Goal: Task Accomplishment & Management: Manage account settings

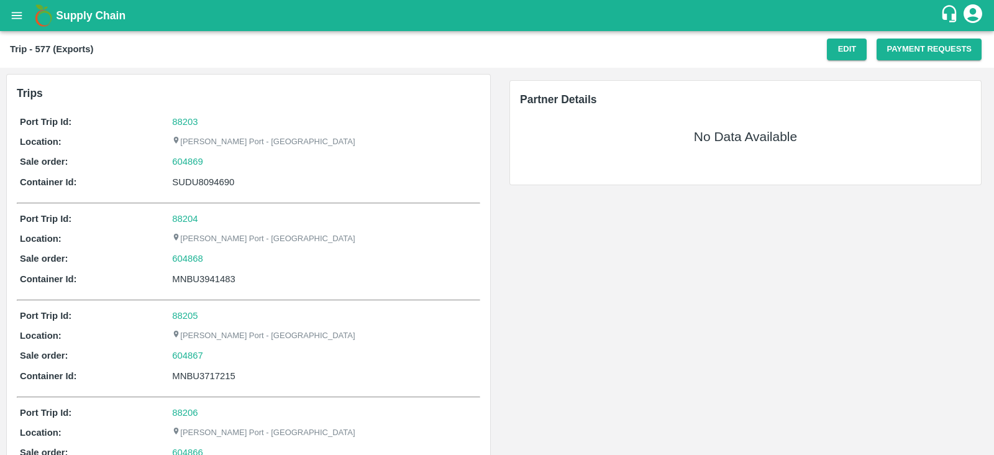
click at [14, 15] on icon "open drawer" at bounding box center [17, 15] width 11 height 7
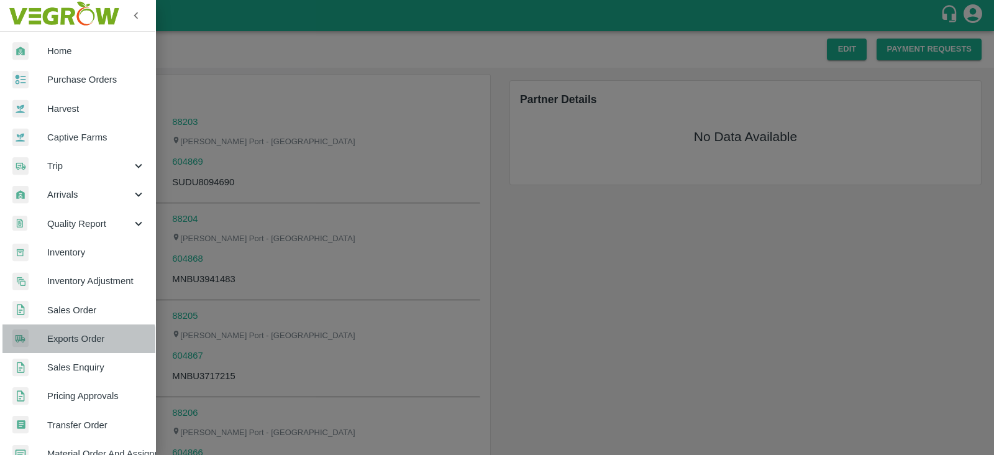
click at [76, 344] on span "Exports Order" at bounding box center [96, 339] width 98 height 14
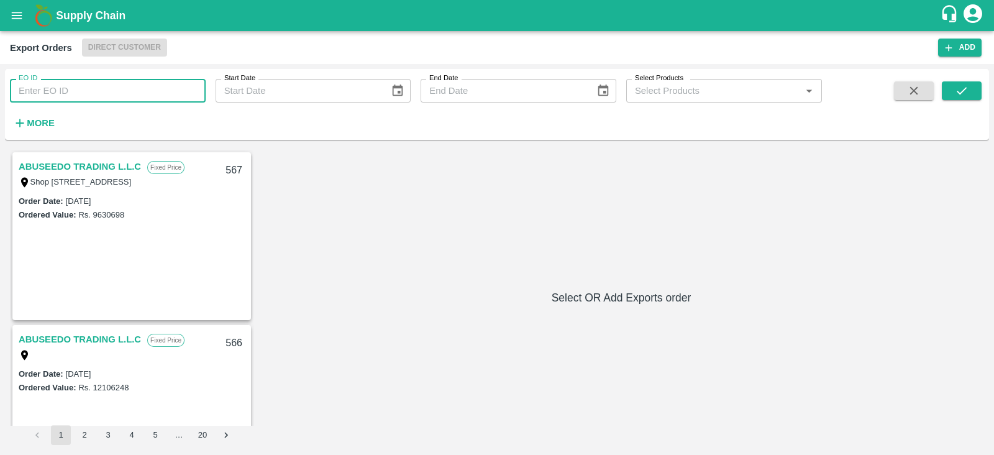
click at [150, 85] on input "EO ID" at bounding box center [108, 91] width 196 height 24
type input "513"
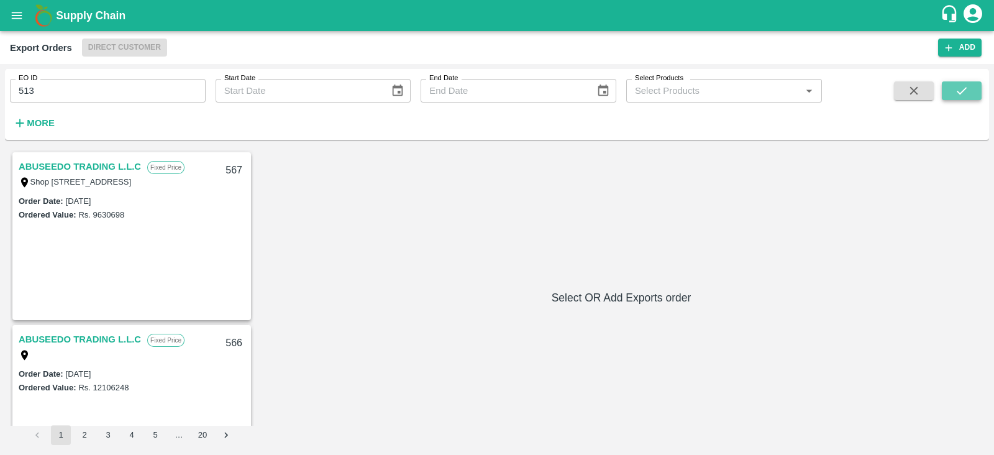
click at [966, 96] on icon "submit" at bounding box center [962, 91] width 14 height 14
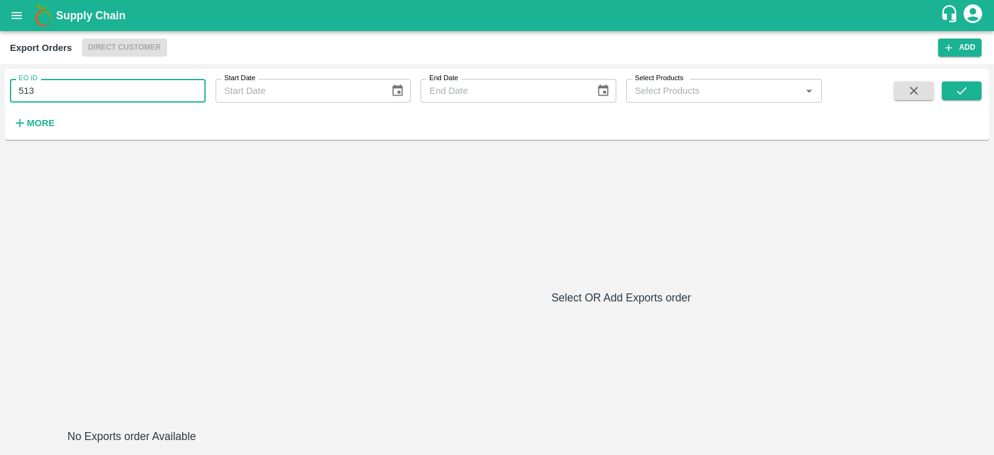
click at [137, 96] on input "513" at bounding box center [108, 91] width 196 height 24
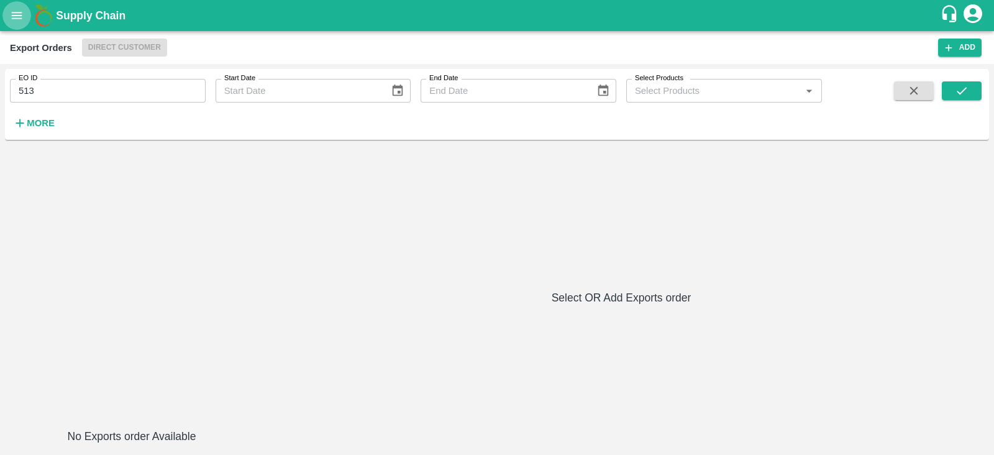
click at [18, 15] on icon "open drawer" at bounding box center [17, 15] width 11 height 7
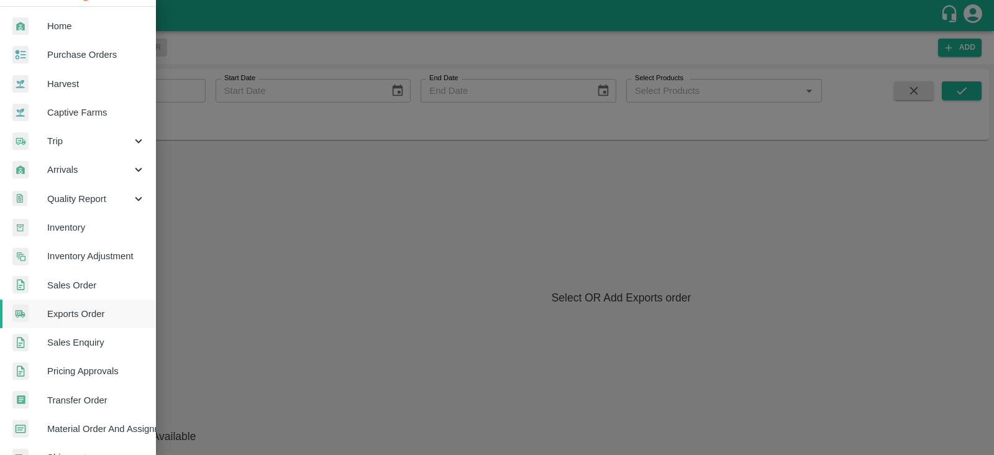
scroll to position [25, 0]
click at [99, 311] on span "Exports Order" at bounding box center [96, 314] width 98 height 14
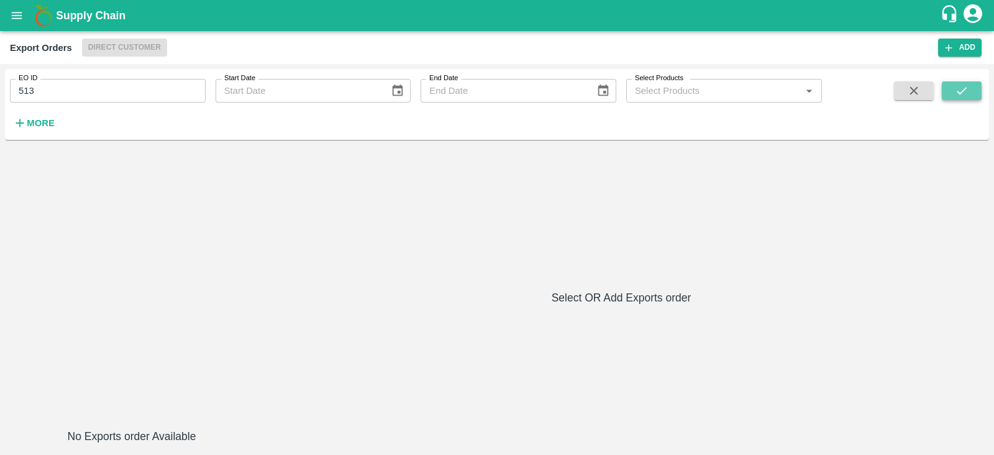
click at [966, 89] on icon "submit" at bounding box center [962, 91] width 14 height 14
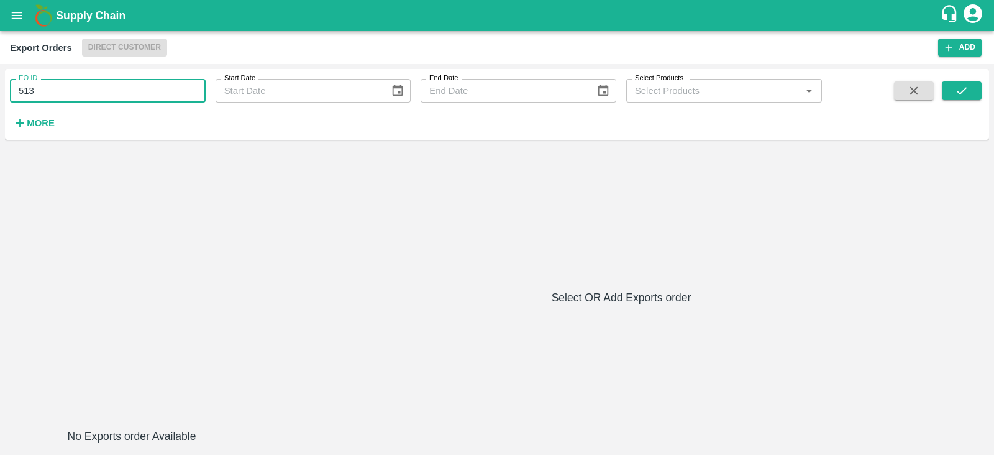
click at [63, 95] on input "513" at bounding box center [108, 91] width 196 height 24
type input "5"
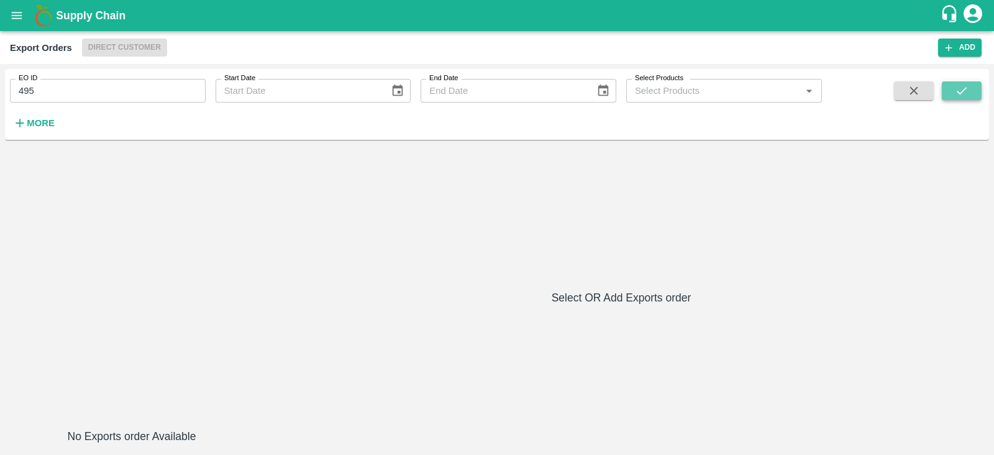
click at [953, 84] on button "submit" at bounding box center [962, 90] width 40 height 19
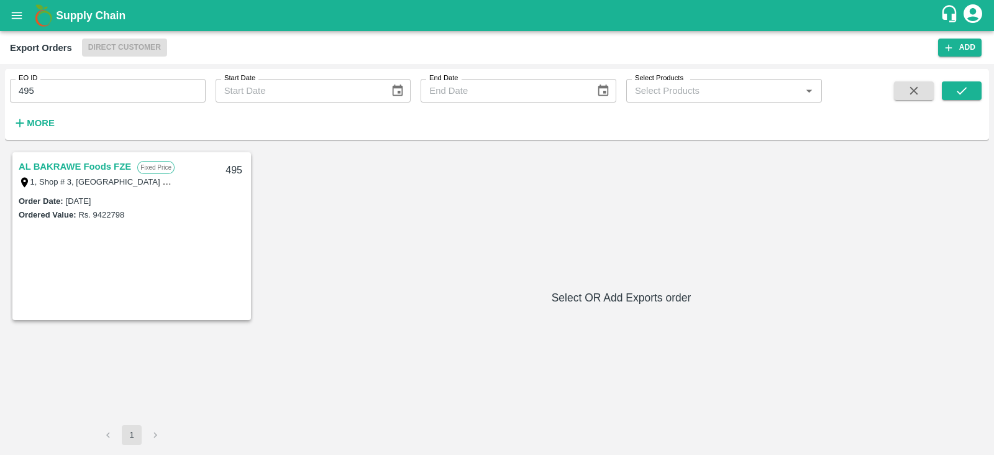
click at [90, 163] on link "AL BAKRAWE Foods FZE" at bounding box center [75, 166] width 112 height 16
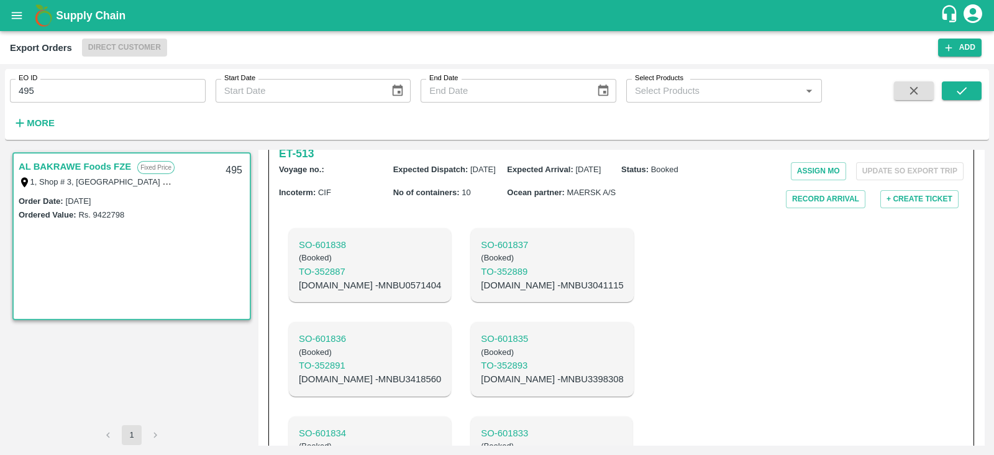
scroll to position [306, 0]
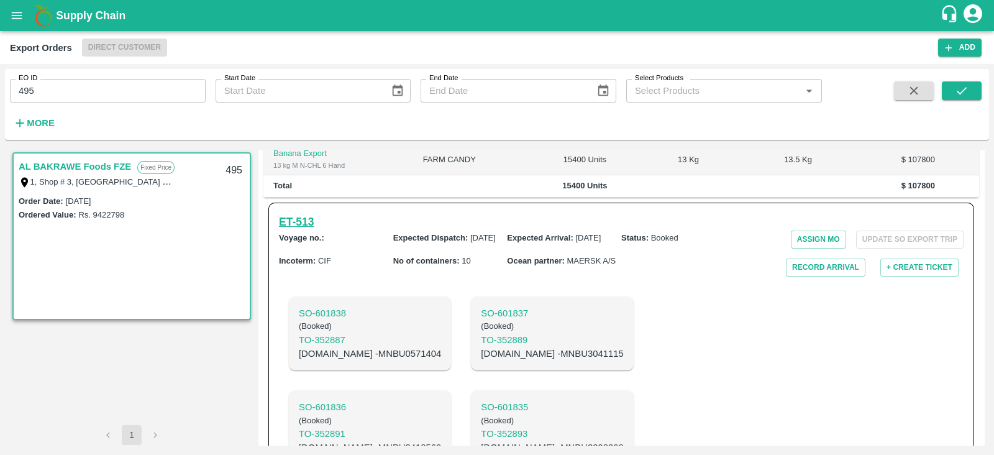
click at [309, 213] on h6 "ET- 513" at bounding box center [296, 221] width 35 height 17
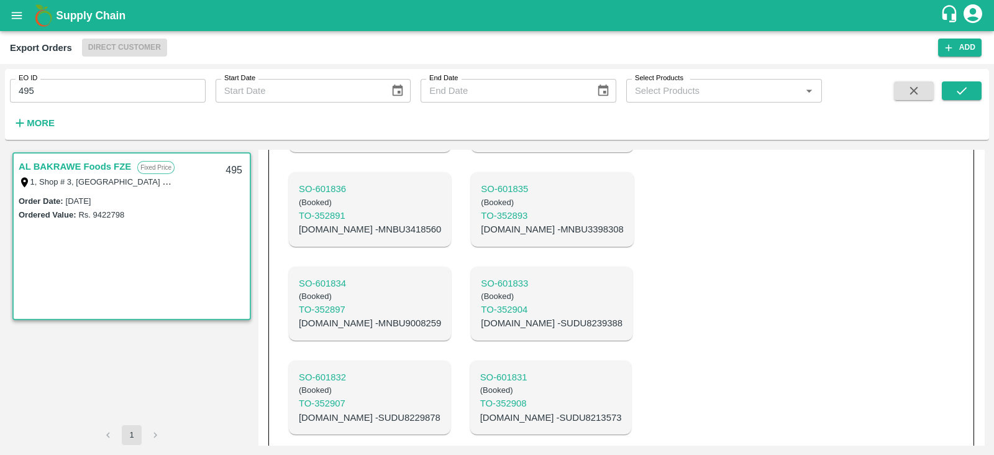
scroll to position [528, 0]
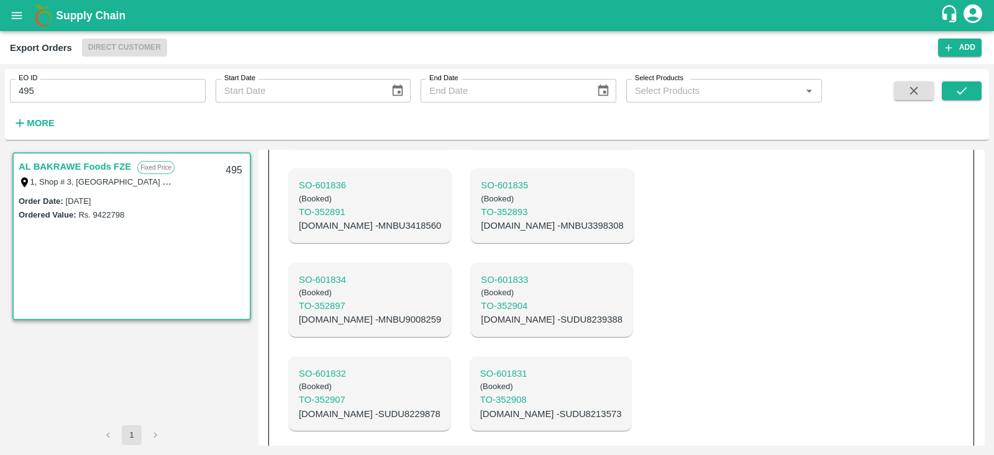
click at [707, 318] on div "SO- 601838 ( Booked ) TO- 352887 C.No - MNBU0571404 SO- 601837 ( Booked ) TO- 3…" at bounding box center [507, 300] width 457 height 470
click at [149, 93] on input "495" at bounding box center [108, 91] width 196 height 24
type input "4"
type input "531"
click at [955, 85] on icon "submit" at bounding box center [962, 91] width 14 height 14
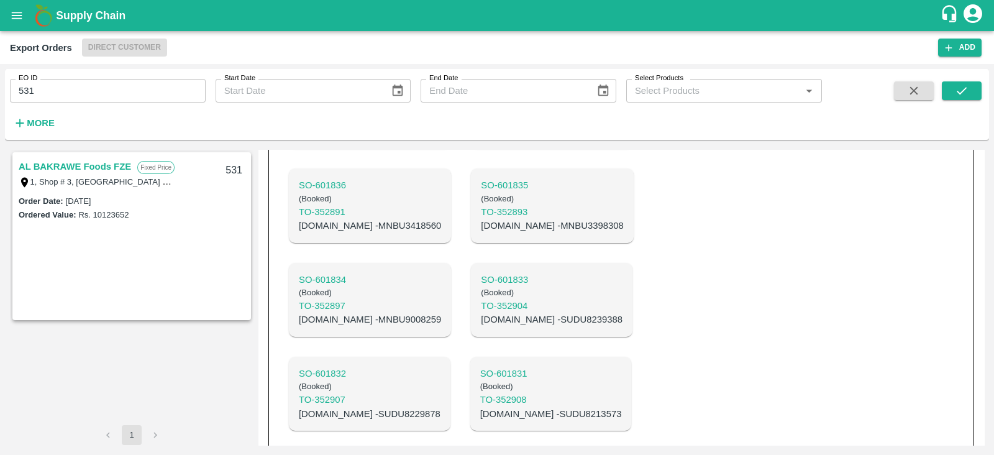
click at [121, 166] on link "AL BAKRAWE Foods FZE" at bounding box center [75, 166] width 112 height 16
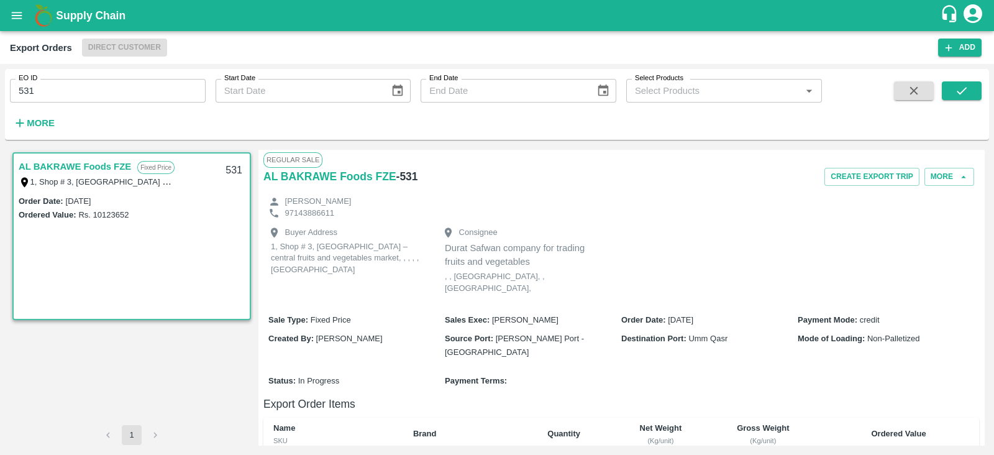
scroll to position [350, 0]
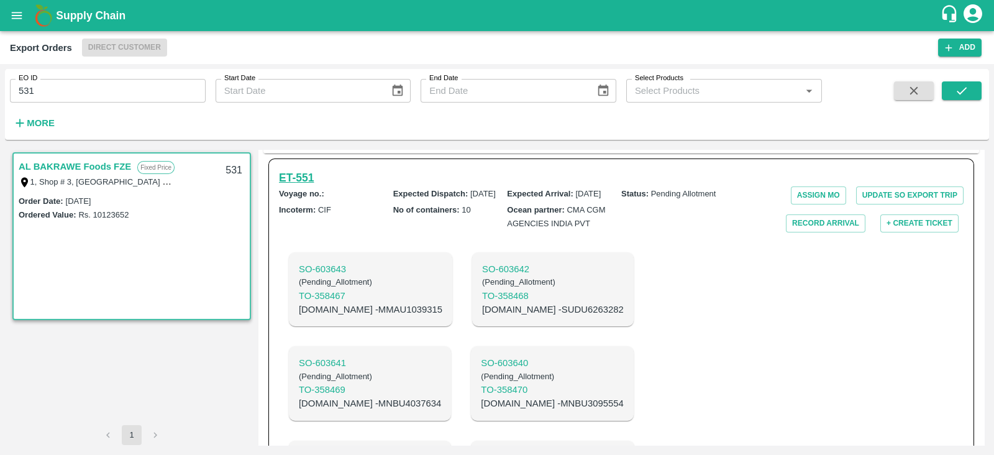
click at [304, 169] on h6 "ET- 551" at bounding box center [296, 177] width 35 height 17
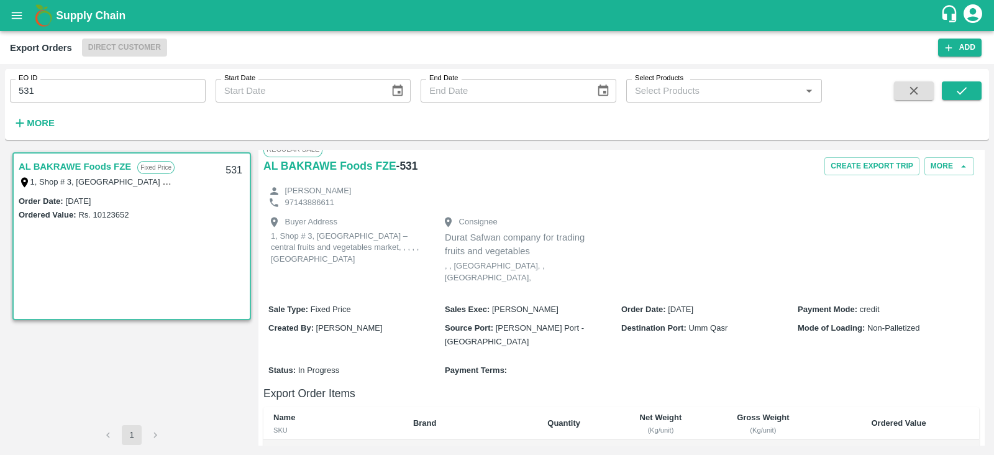
scroll to position [0, 0]
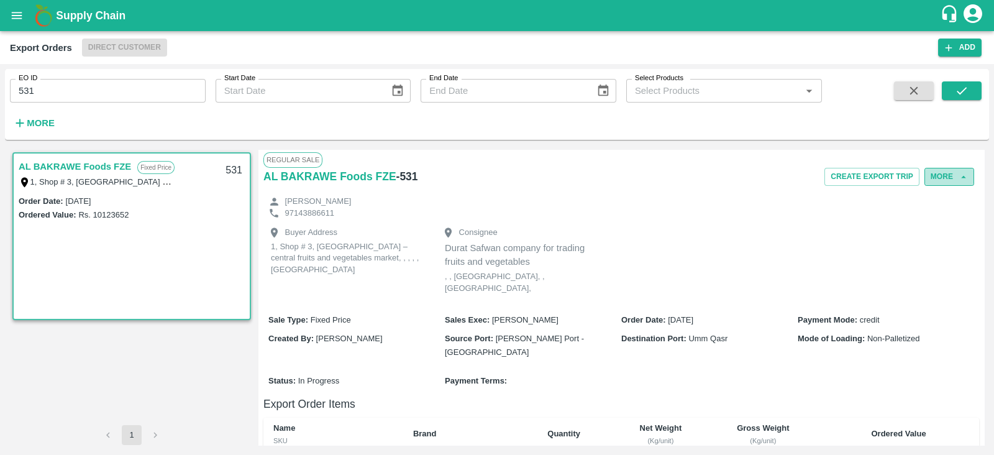
click at [952, 174] on button "More" at bounding box center [949, 177] width 50 height 18
click at [957, 230] on span "Edit" at bounding box center [950, 234] width 24 height 14
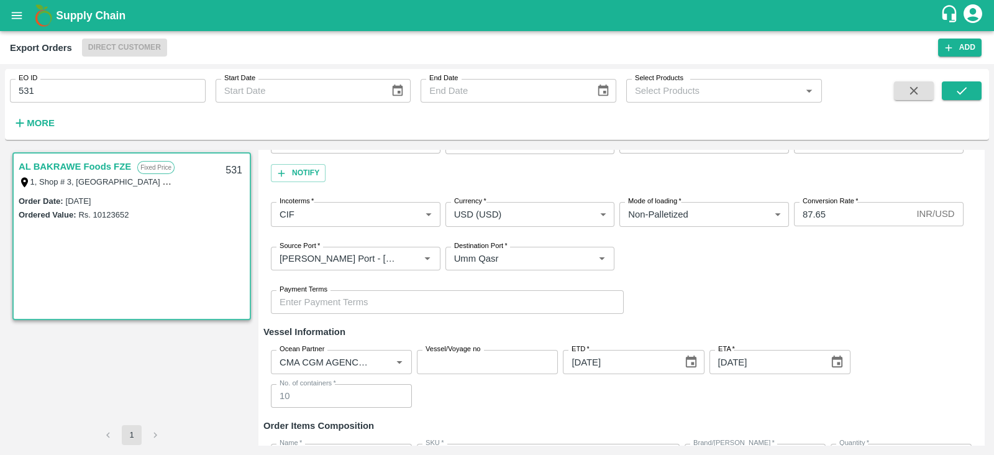
scroll to position [207, 0]
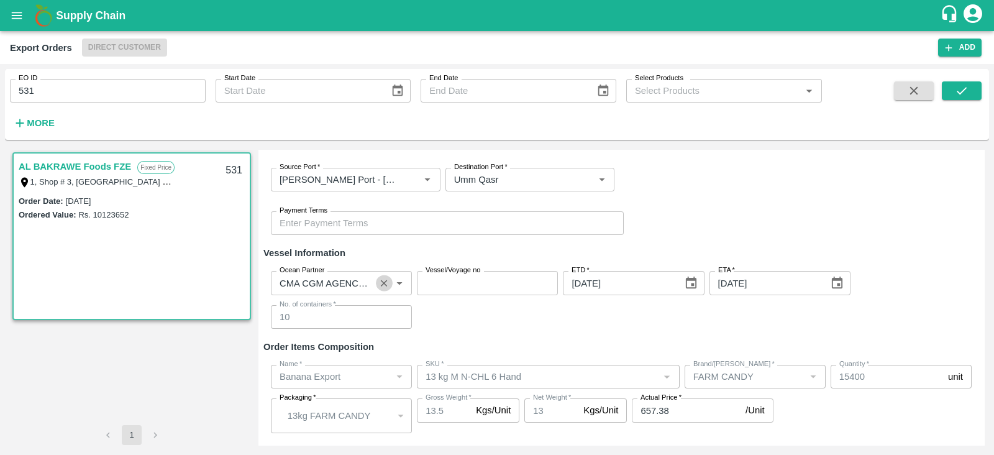
click at [386, 284] on icon "Clear" at bounding box center [384, 283] width 12 height 12
click at [370, 288] on input "Ocean Partner" at bounding box center [331, 283] width 113 height 16
type input "MAERSK"
click at [330, 321] on div "MAERSK A/S-, - 9869693940(Transporter)" at bounding box center [341, 317] width 121 height 28
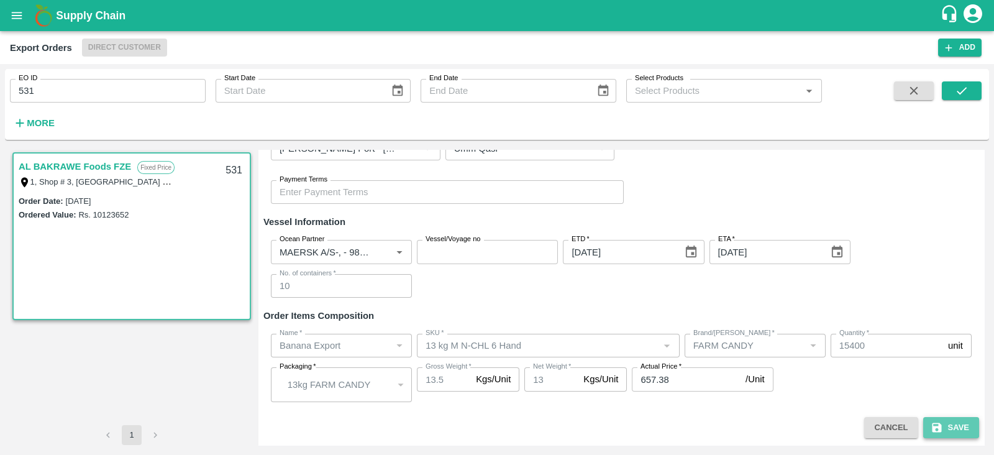
click at [959, 421] on button "Save" at bounding box center [951, 428] width 56 height 22
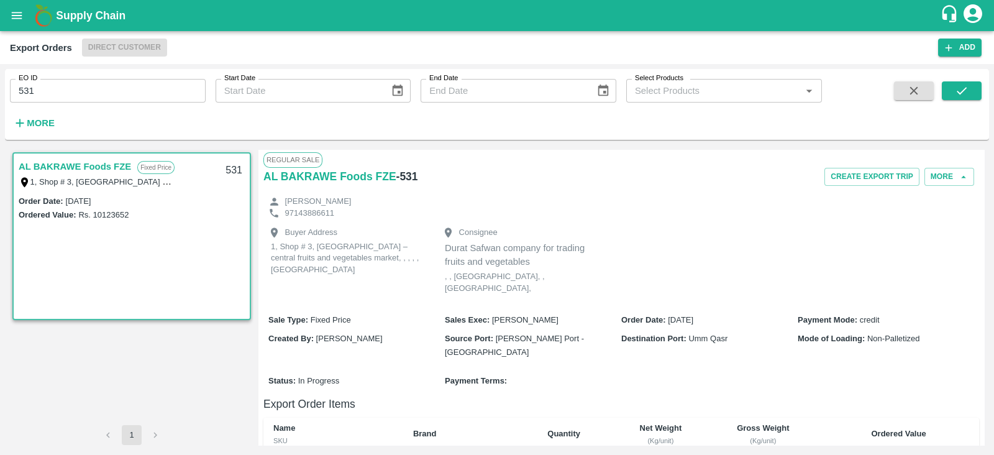
scroll to position [340, 0]
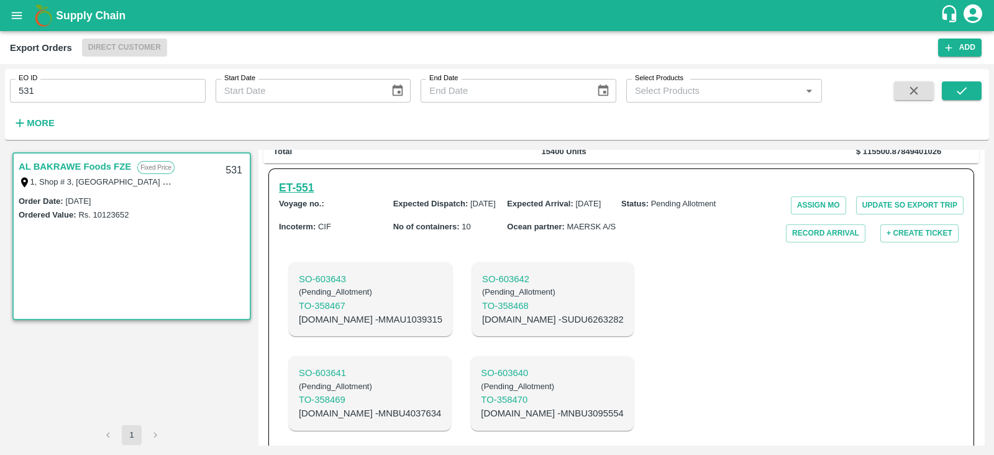
click at [307, 179] on h6 "ET- 551" at bounding box center [296, 187] width 35 height 17
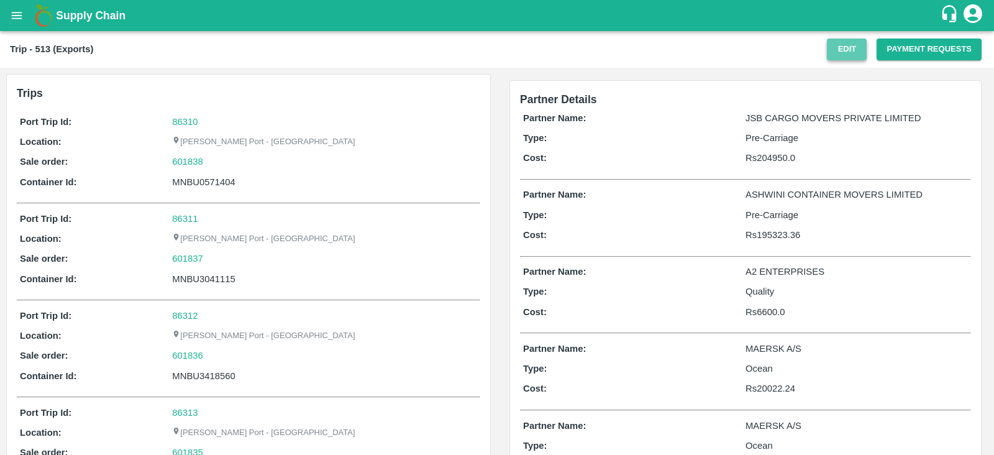
click at [827, 43] on button "Edit" at bounding box center [847, 50] width 40 height 22
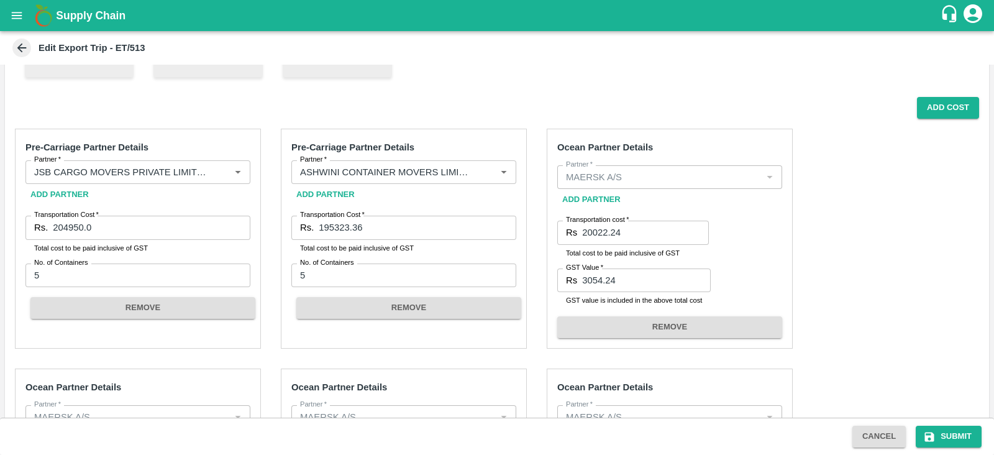
scroll to position [270, 0]
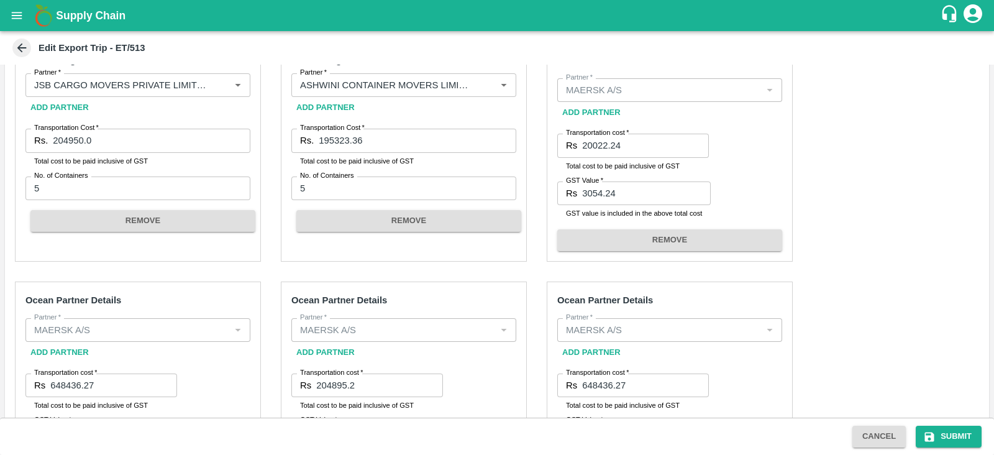
scroll to position [361, 0]
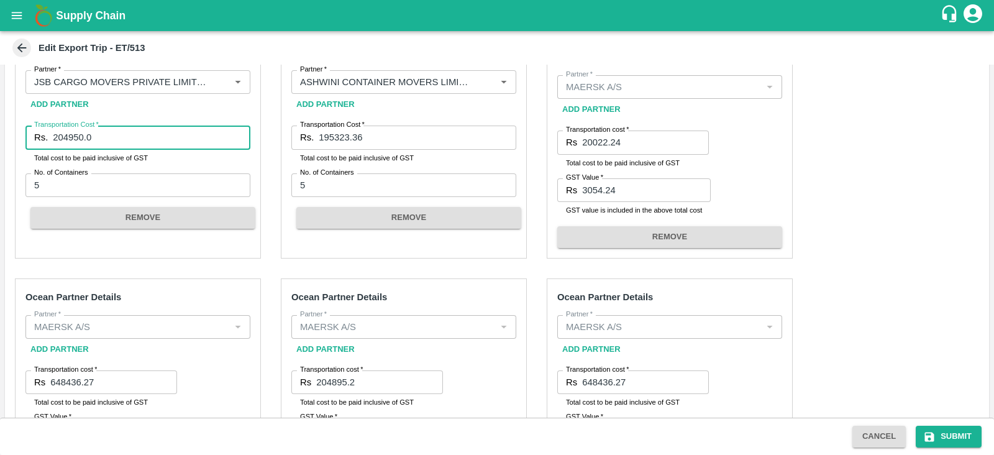
click at [164, 136] on input "204950.0" at bounding box center [152, 137] width 198 height 24
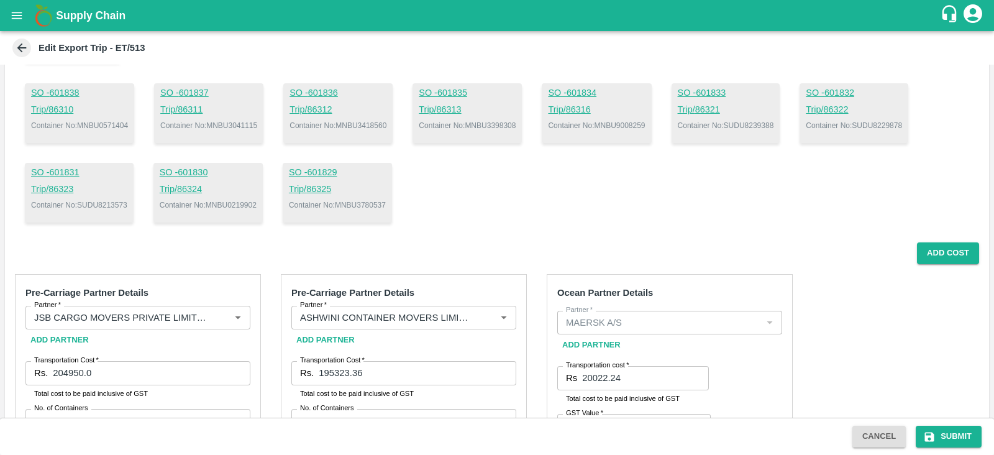
scroll to position [0, 0]
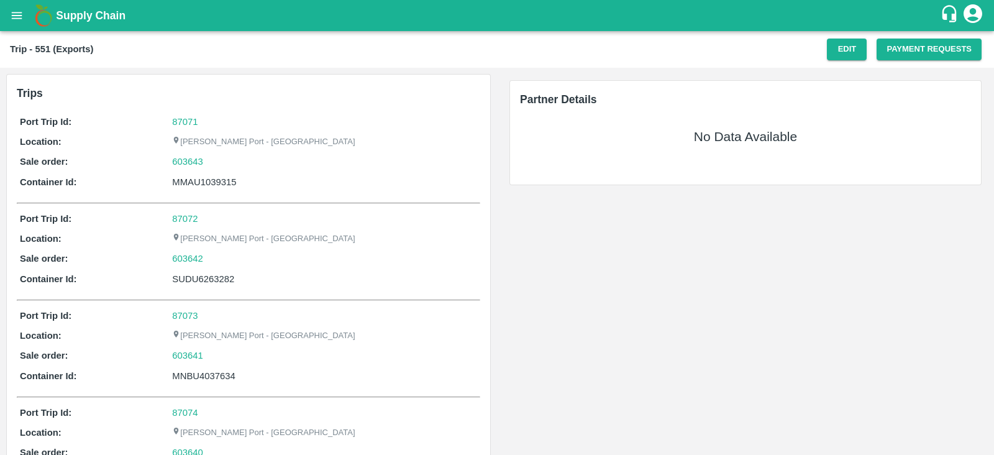
click at [248, 178] on div "MMAU1039315" at bounding box center [324, 182] width 305 height 14
copy div "MMAU1039315"
click at [849, 45] on button "Edit" at bounding box center [847, 50] width 40 height 22
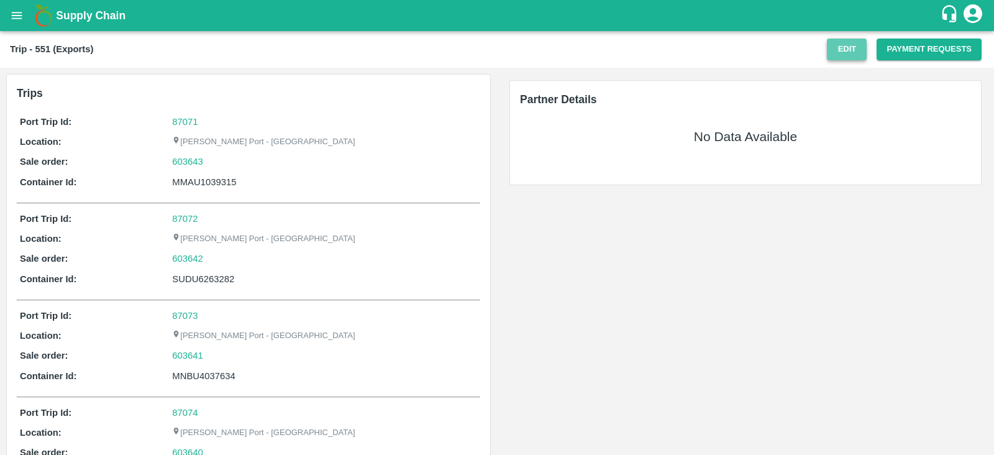
click at [842, 50] on button "Edit" at bounding box center [847, 50] width 40 height 22
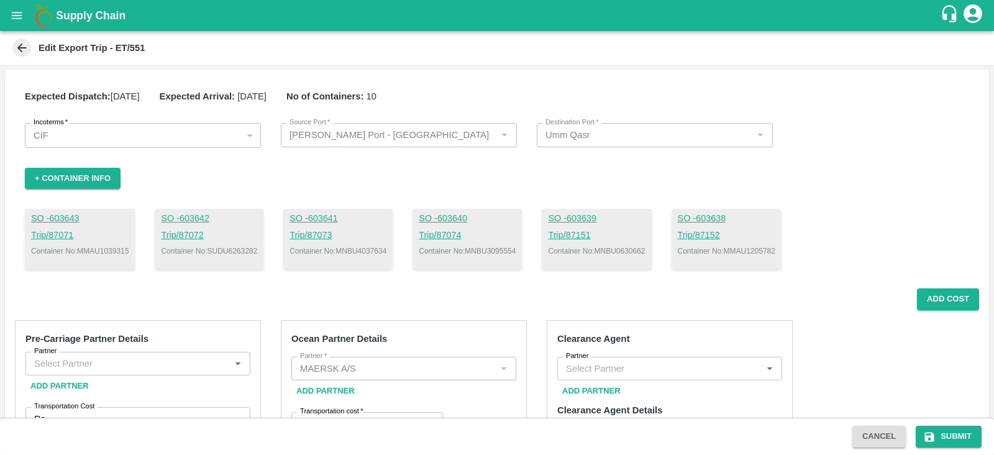
click at [123, 253] on p "Container No: MMAU1039315" at bounding box center [80, 250] width 98 height 11
copy p "MMAU1039315"
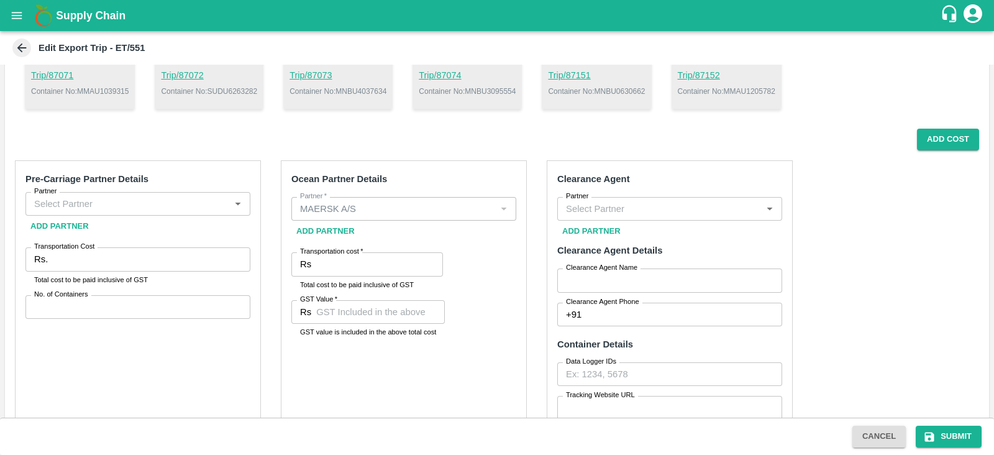
scroll to position [160, 0]
click at [948, 138] on button "Add Cost" at bounding box center [948, 140] width 62 height 22
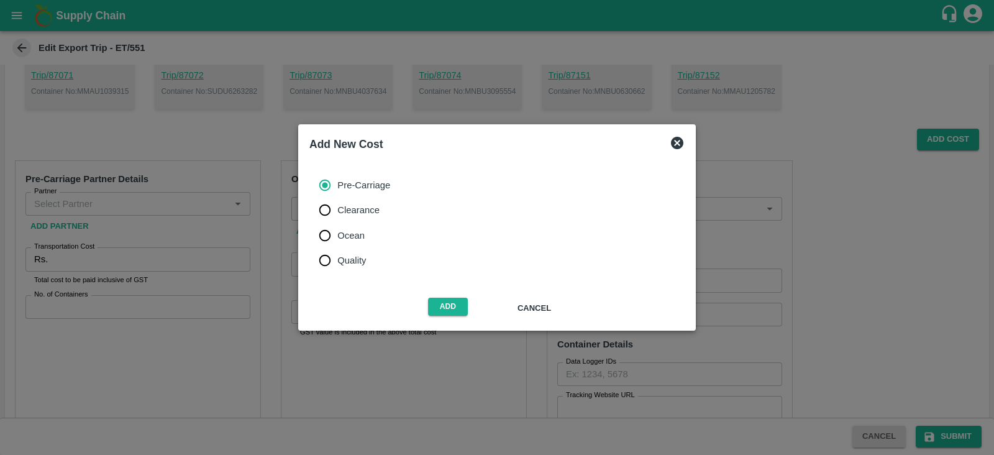
click at [348, 239] on span "Ocean" at bounding box center [350, 236] width 27 height 14
click at [337, 239] on input "Ocean" at bounding box center [324, 235] width 25 height 25
radio input "true"
click at [440, 301] on button "Add" at bounding box center [448, 307] width 40 height 18
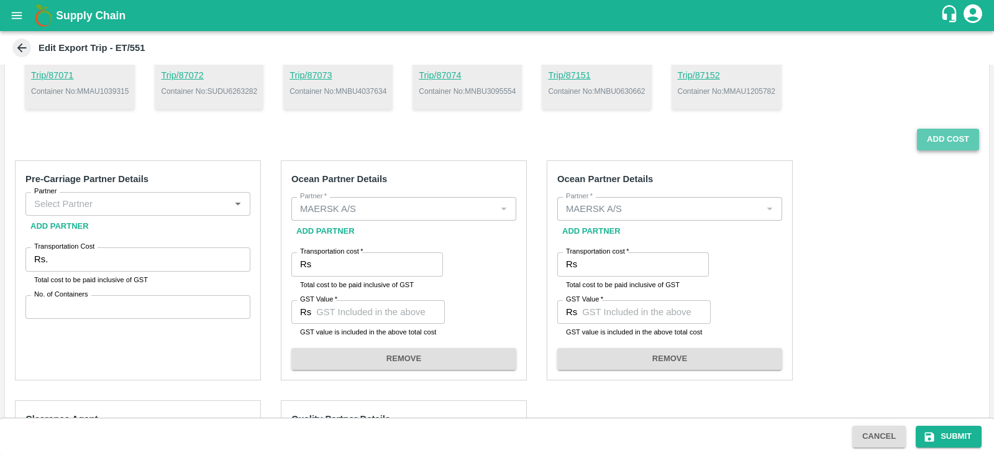
click at [923, 130] on button "Add Cost" at bounding box center [948, 140] width 62 height 22
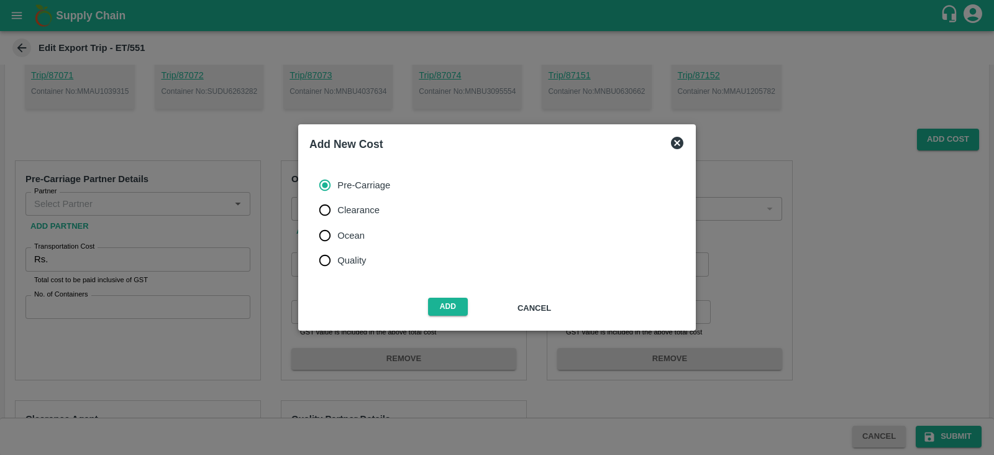
click at [361, 237] on span "Ocean" at bounding box center [350, 236] width 27 height 14
click at [337, 237] on input "Ocean" at bounding box center [324, 235] width 25 height 25
radio input "true"
click at [441, 307] on button "Add" at bounding box center [448, 307] width 40 height 18
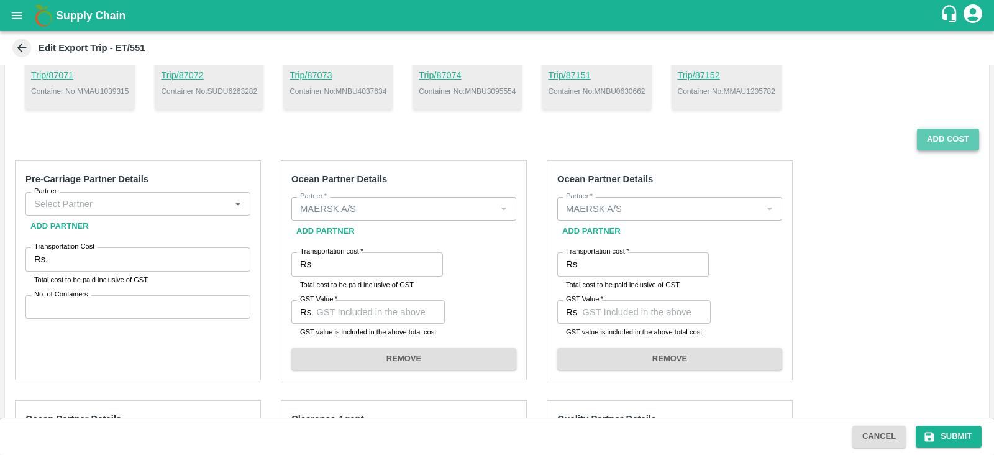
click at [955, 138] on button "Add Cost" at bounding box center [948, 140] width 62 height 22
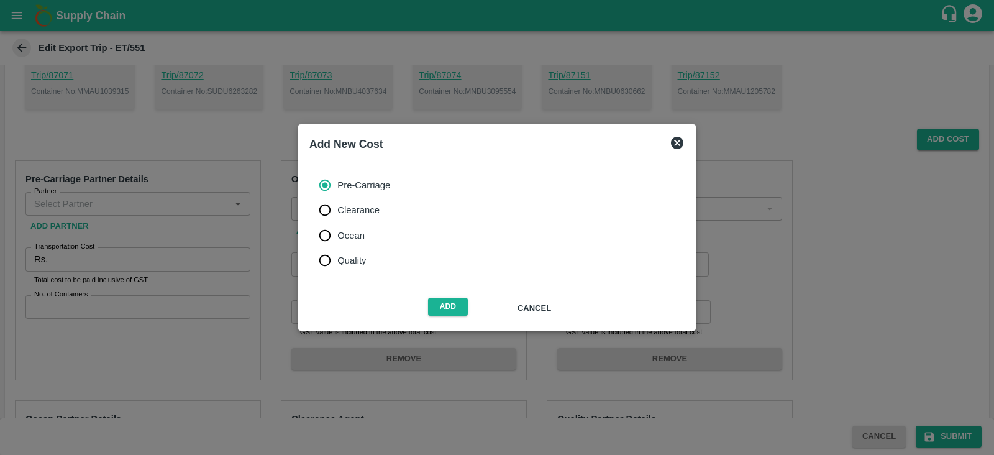
click at [367, 225] on label "Ocean" at bounding box center [351, 235] width 78 height 25
click at [337, 225] on input "Ocean" at bounding box center [324, 235] width 25 height 25
radio input "true"
click at [451, 304] on button "Add" at bounding box center [448, 307] width 40 height 18
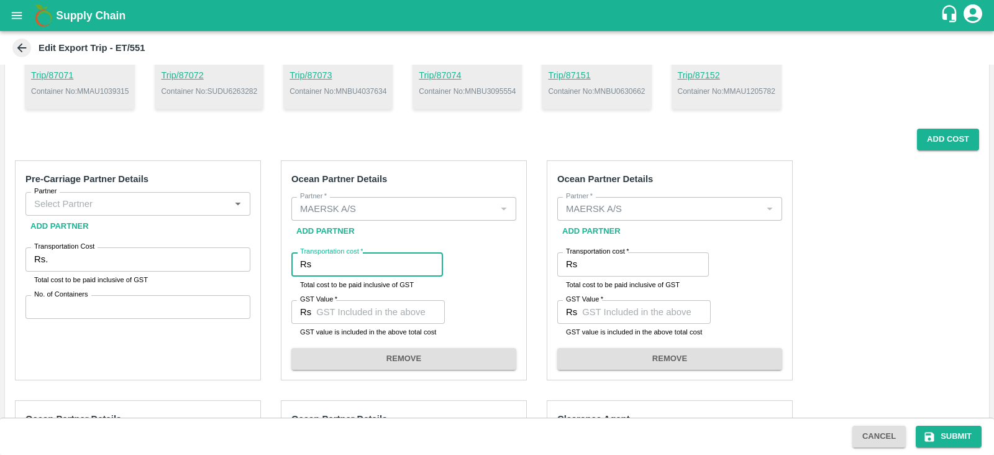
click at [373, 255] on input "Transportation cost   *" at bounding box center [379, 264] width 127 height 24
paste input "45793.44"
type input "45793.44"
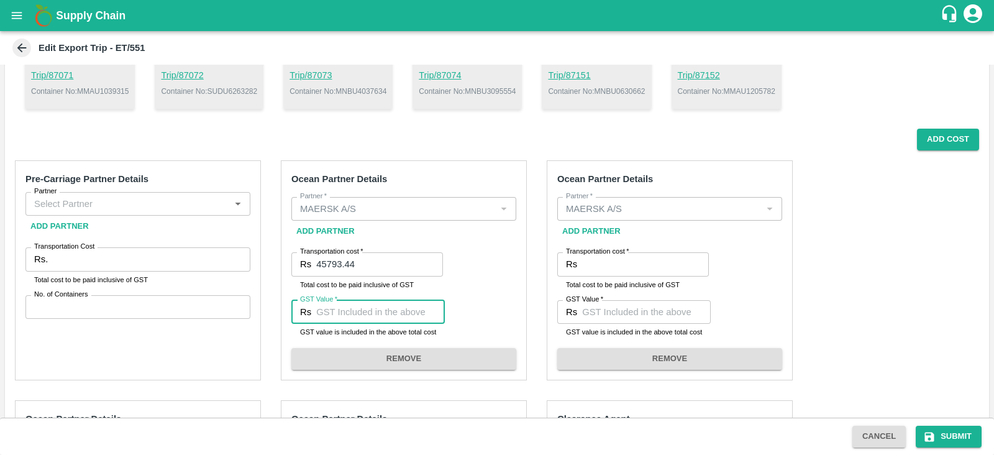
click at [396, 307] on input "GST Value   *" at bounding box center [380, 312] width 129 height 24
paste input "6985.44"
type input "6985.44"
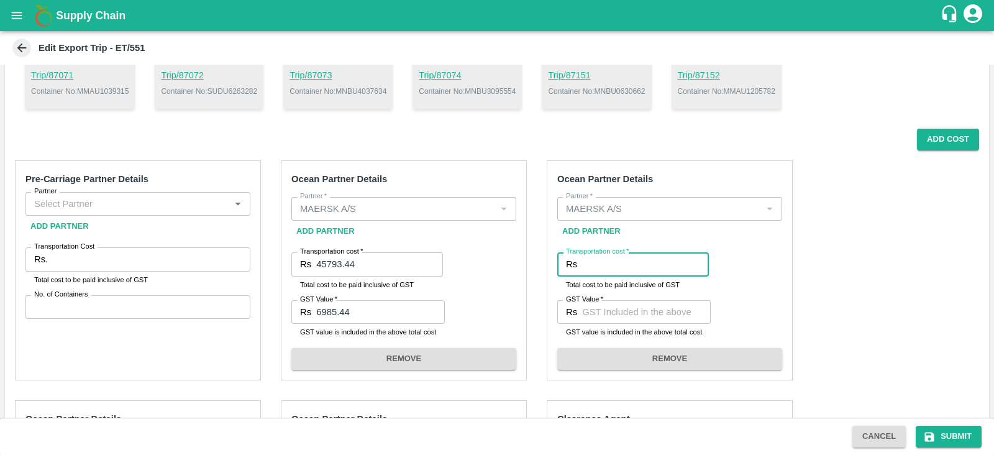
click at [591, 264] on input "Transportation cost   *" at bounding box center [645, 264] width 127 height 24
paste input "3164.08"
type input "3164.08"
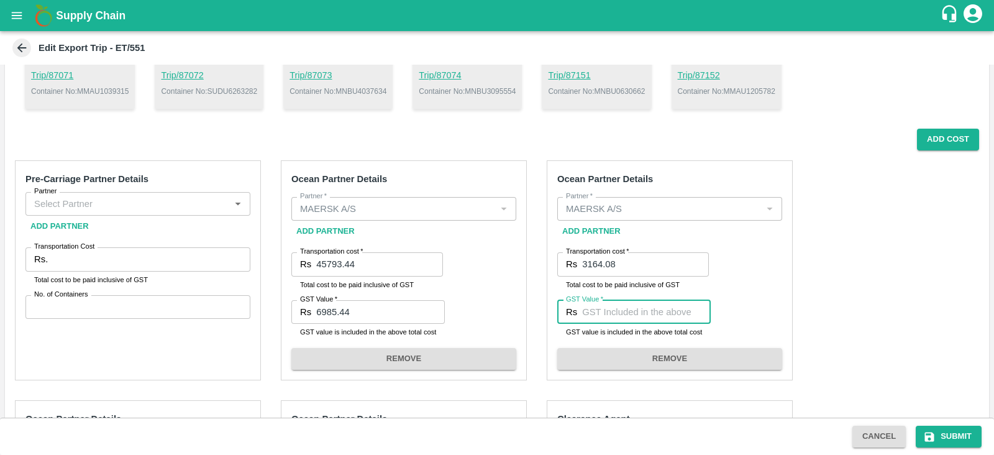
click at [645, 314] on input "GST Value   *" at bounding box center [646, 312] width 129 height 24
paste input "482.65"
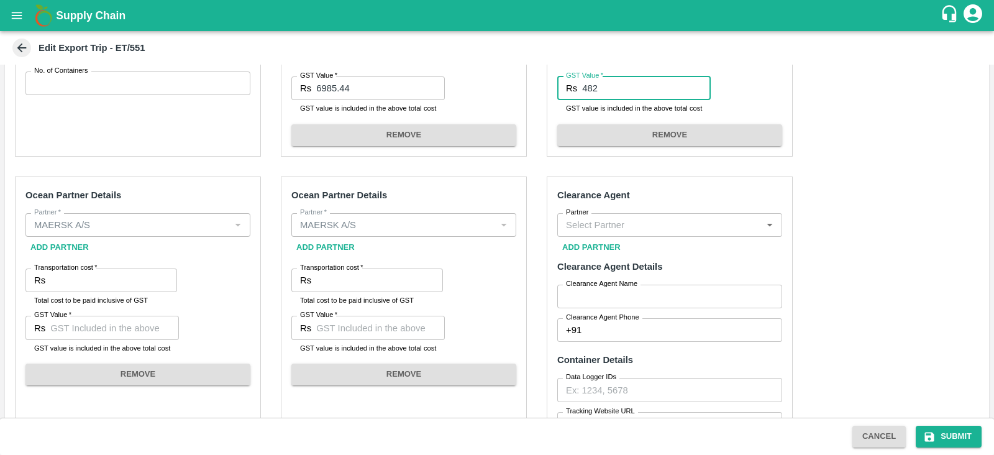
scroll to position [386, 0]
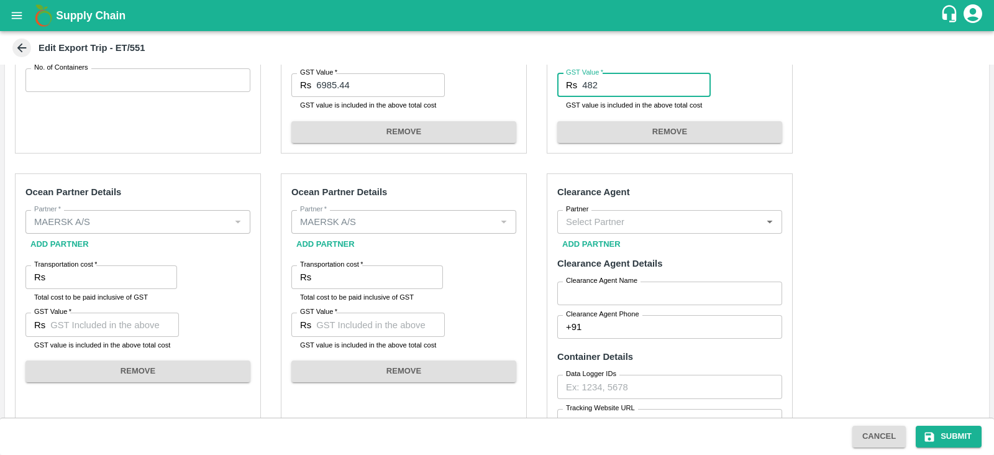
type input "482"
click at [476, 189] on h6 "Ocean Partner Details" at bounding box center [403, 192] width 225 height 16
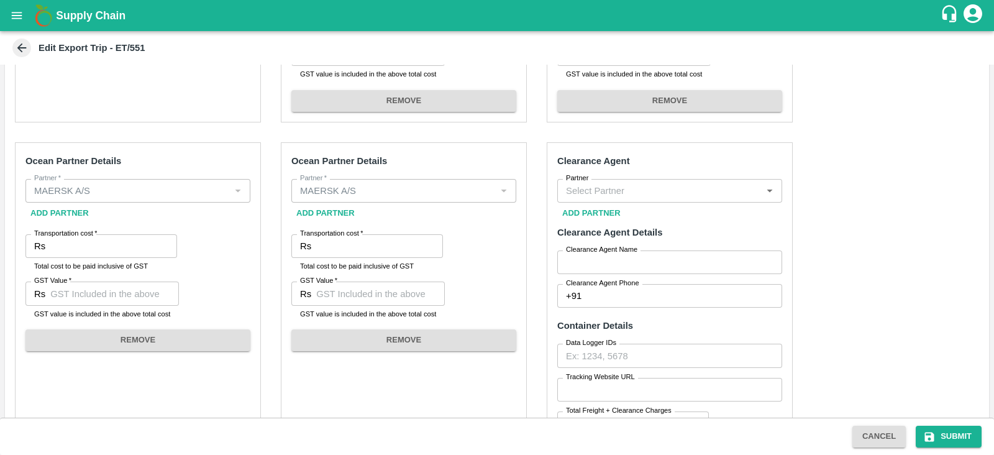
scroll to position [422, 0]
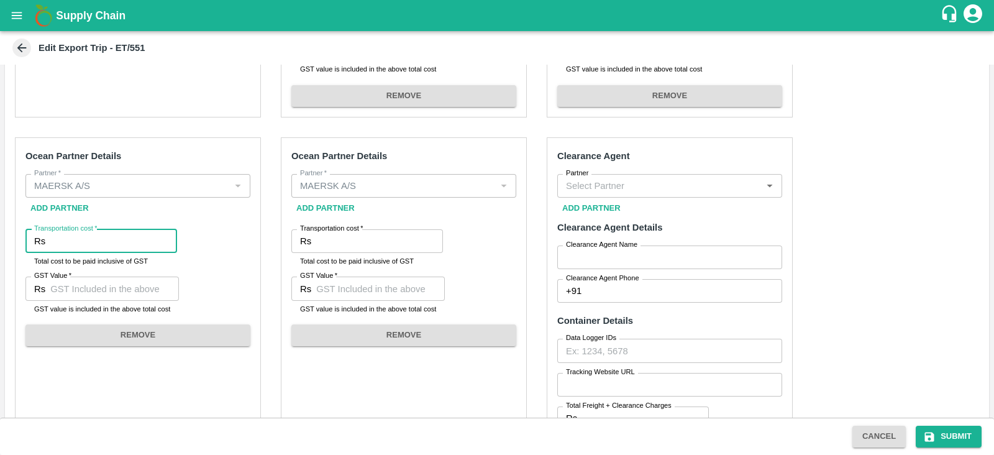
click at [121, 238] on input "Transportation cost   *" at bounding box center [113, 241] width 127 height 24
paste input "122357.02"
type input "122357.02"
click at [130, 293] on input "GST Value   *" at bounding box center [114, 288] width 129 height 24
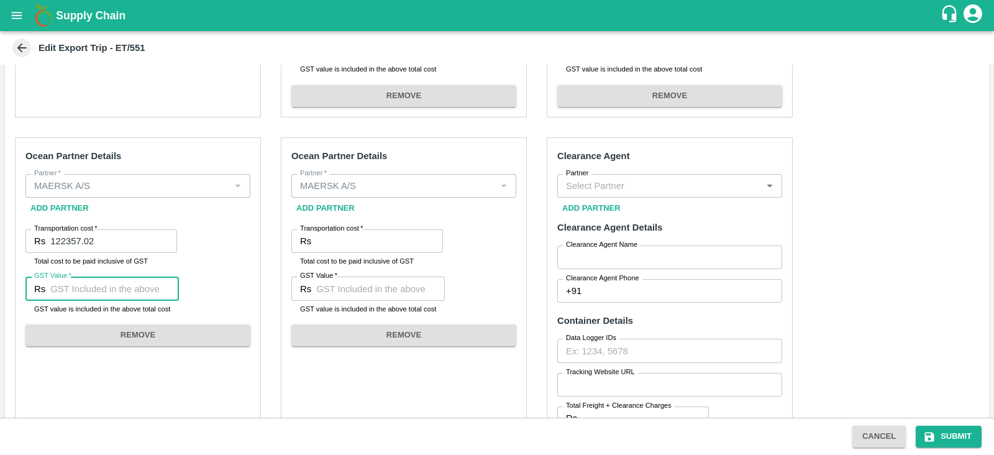
paste input "7055.72"
type input "7055.72"
click at [228, 302] on div "Ocean Partner Details Partner   * Partner   * Add Partner Transportation cost  …" at bounding box center [138, 324] width 246 height 375
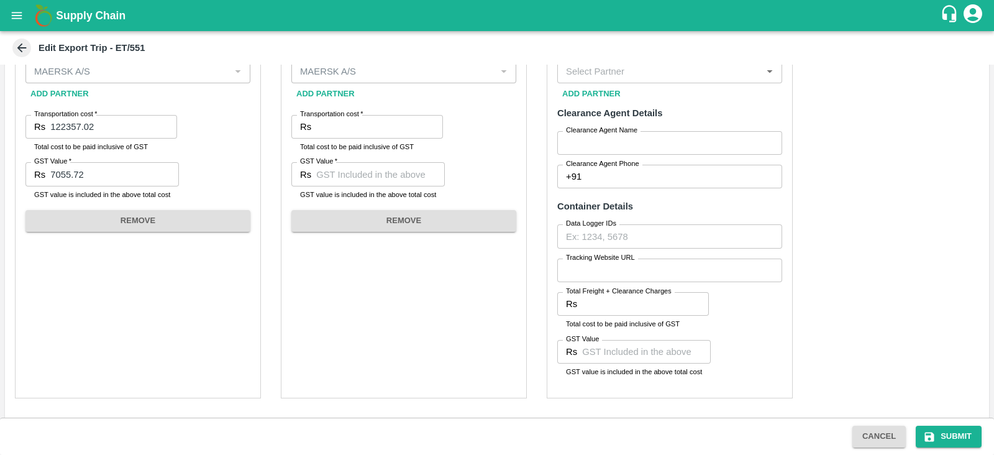
scroll to position [522, 0]
